Goal: Transaction & Acquisition: Obtain resource

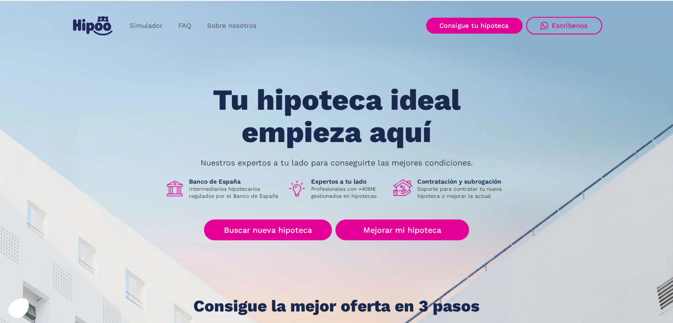
click at [352, 78] on section "Tu hipoteca ideal empieza aquí Nuestros expertos a tu lado para conseguirte las…" at bounding box center [336, 217] width 673 height 436
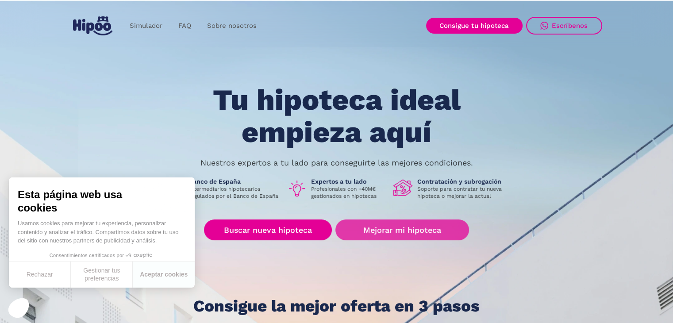
click at [425, 225] on link "Mejorar mi hipoteca" at bounding box center [402, 230] width 133 height 21
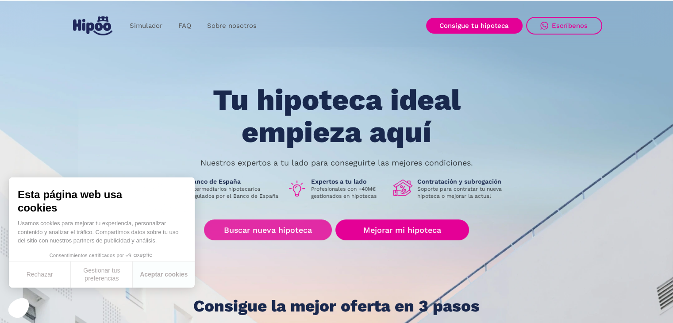
click at [292, 231] on link "Buscar nueva hipoteca" at bounding box center [268, 230] width 128 height 21
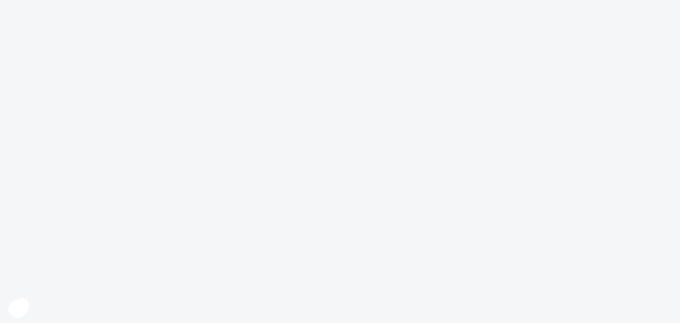
click at [460, 233] on body at bounding box center [340, 161] width 680 height 323
